Goal: Check status

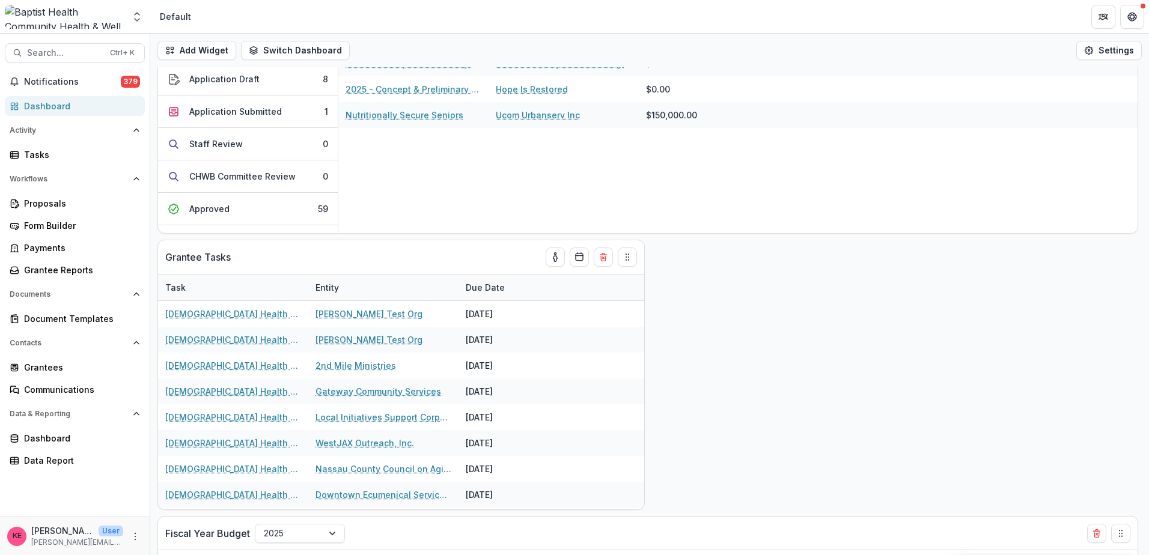
scroll to position [60, 0]
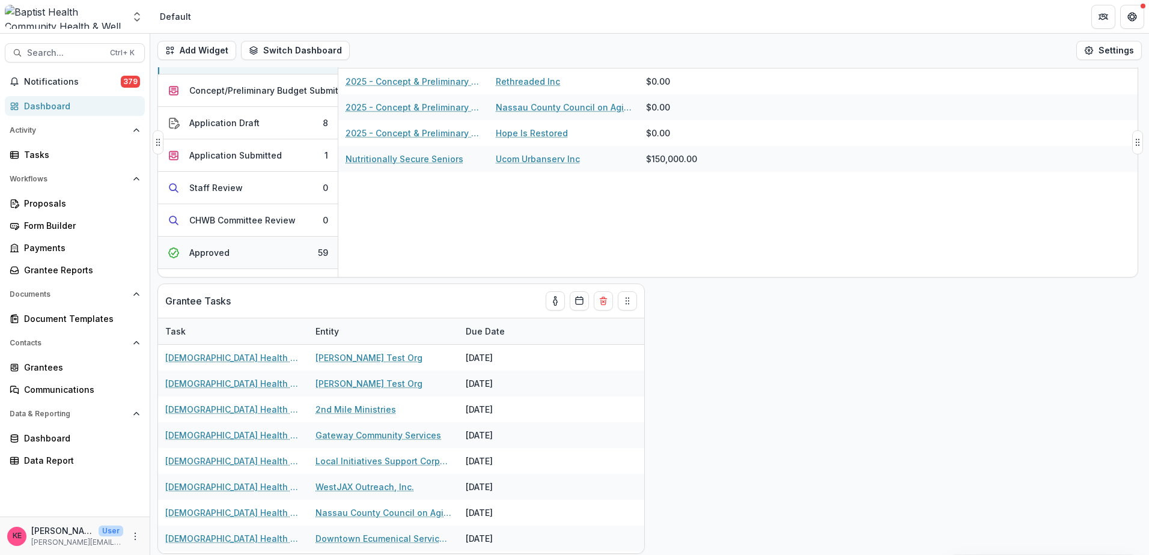
click at [257, 248] on button "Approved 59" at bounding box center [248, 253] width 180 height 32
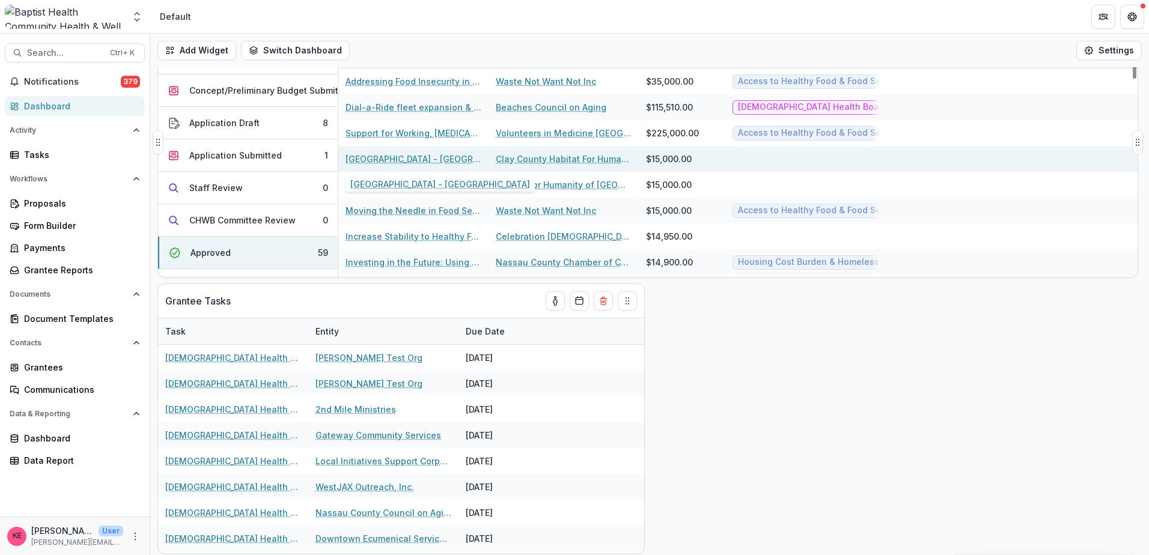
click at [430, 157] on link "[GEOGRAPHIC_DATA] - [GEOGRAPHIC_DATA]" at bounding box center [414, 159] width 136 height 13
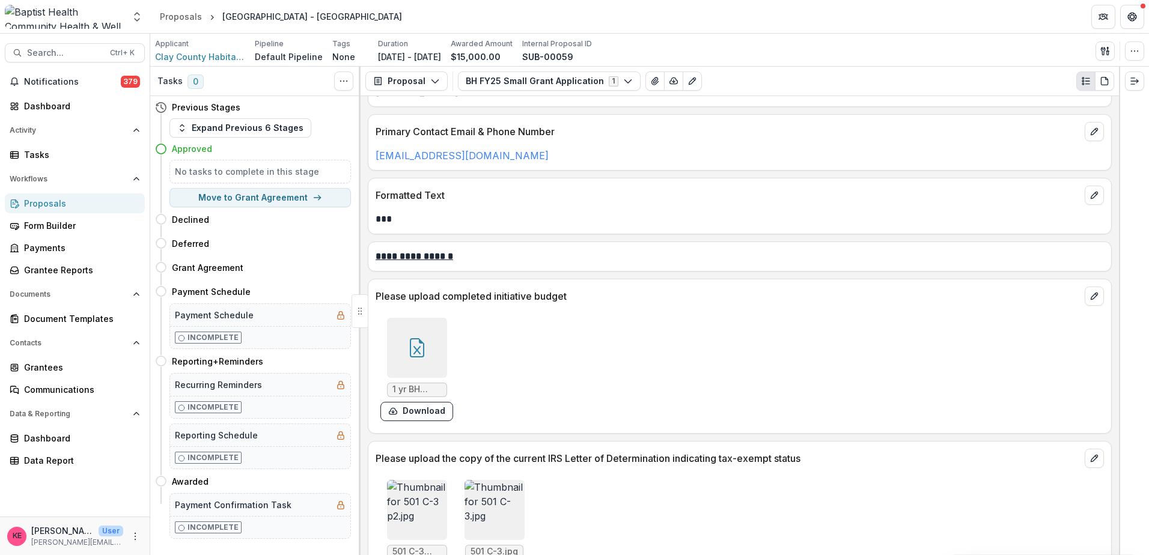
scroll to position [1322, 0]
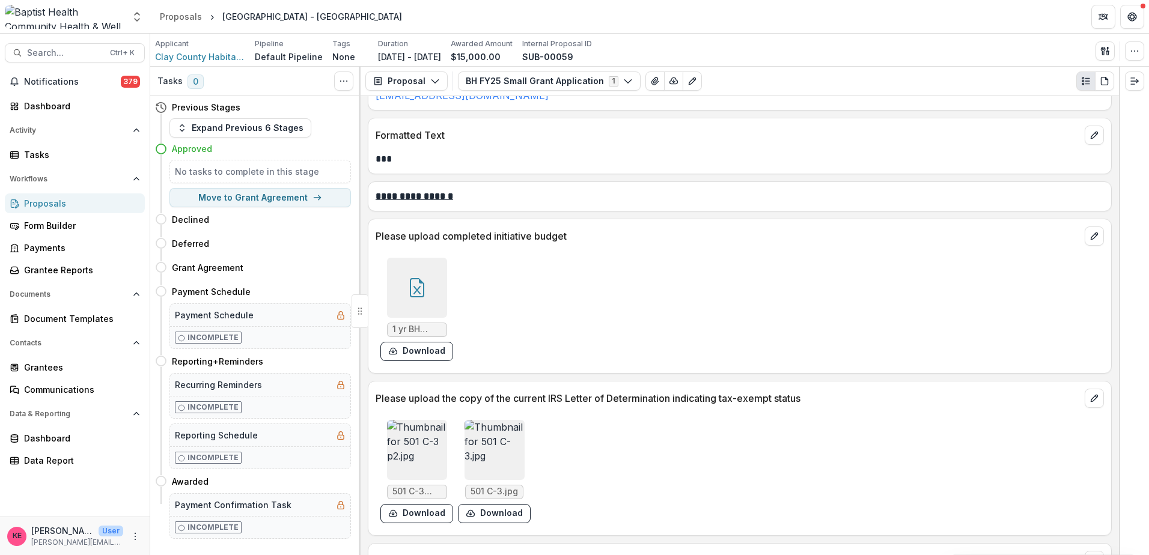
click at [421, 308] on div at bounding box center [417, 288] width 60 height 60
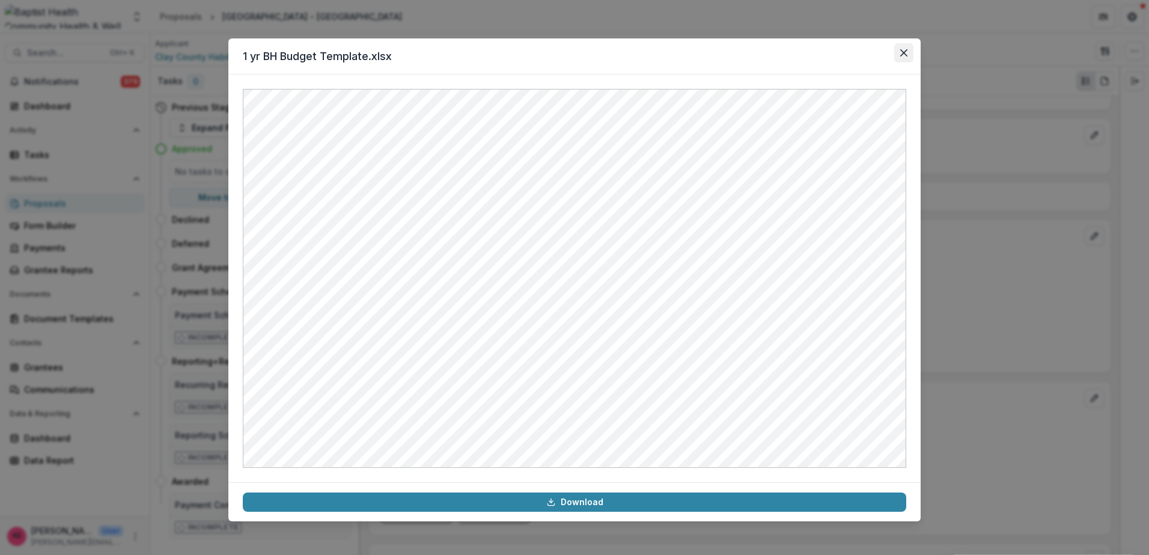
click at [898, 50] on button "Close" at bounding box center [903, 52] width 19 height 19
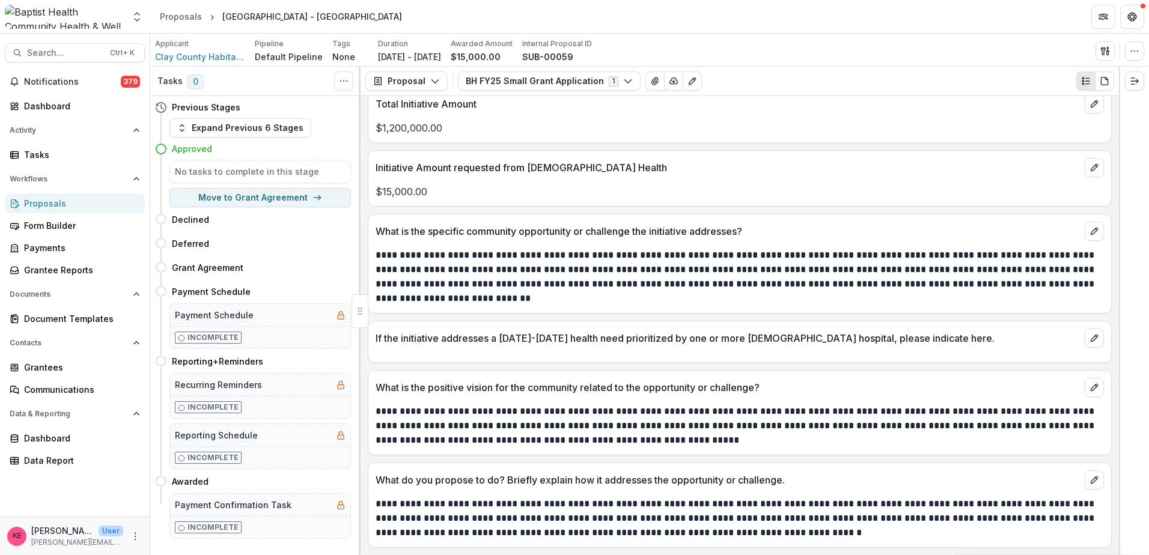
scroll to position [0, 0]
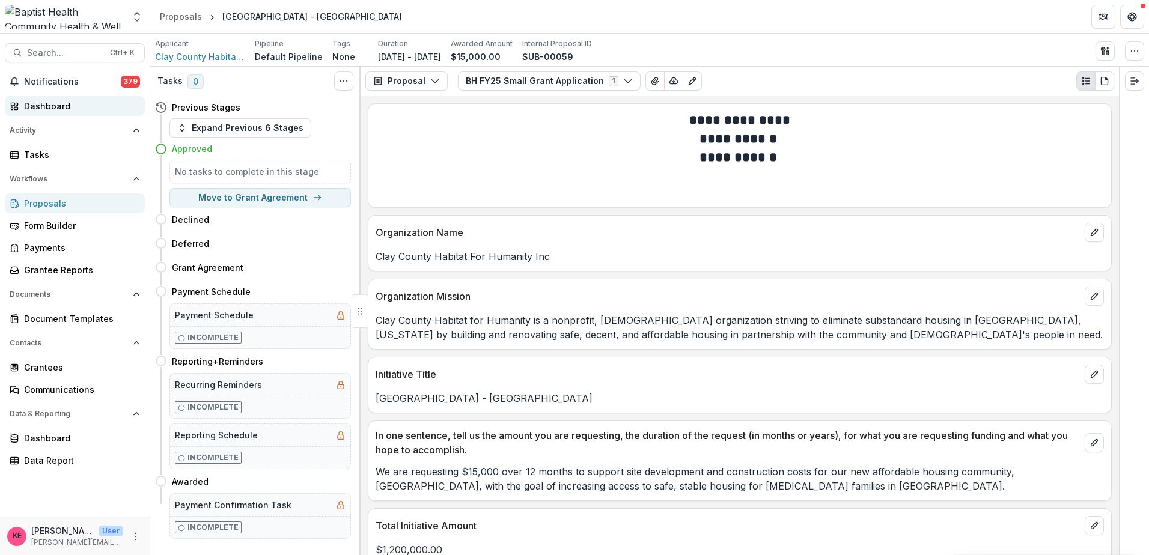
click at [45, 108] on div "Dashboard" at bounding box center [79, 106] width 111 height 13
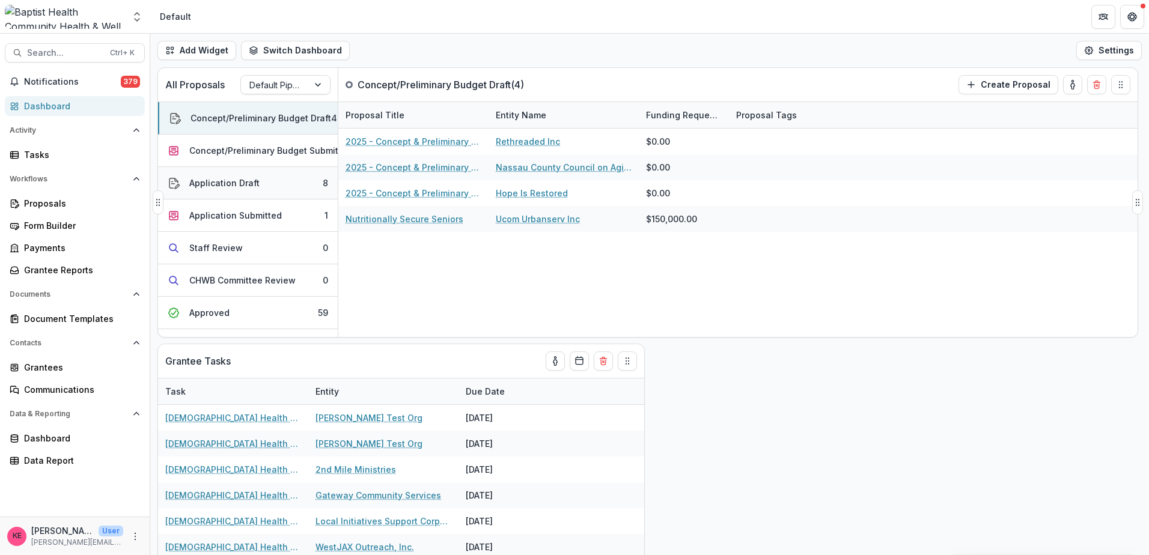
click at [217, 181] on div "Application Draft" at bounding box center [224, 183] width 70 height 13
